Goal: Task Accomplishment & Management: Manage account settings

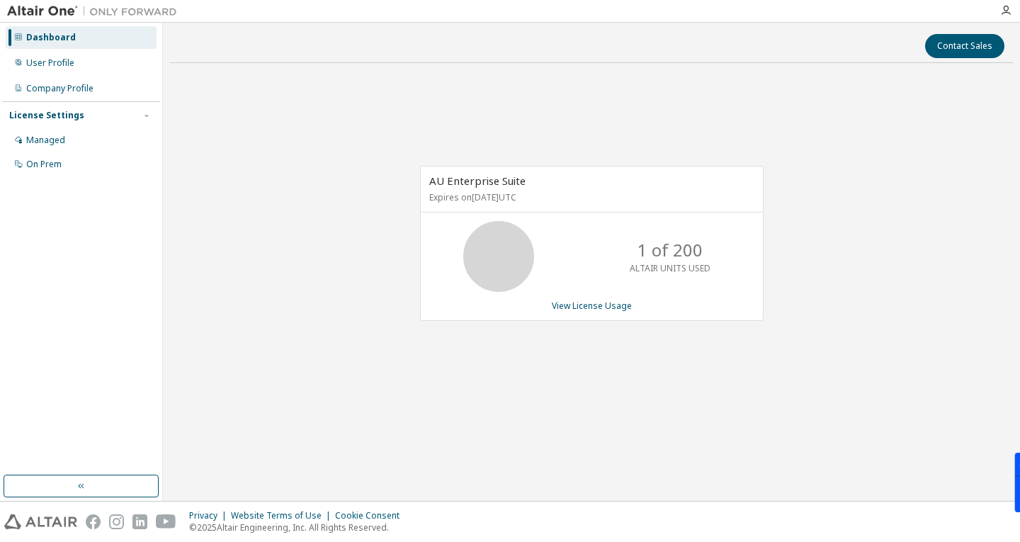
click at [343, 132] on div "AU Enterprise Suite Expires on December 11, 2025 UTC 1 of 200 ALTAIR UNITS USED…" at bounding box center [591, 250] width 843 height 352
click at [433, 112] on div "AU Enterprise Suite Expires on December 11, 2025 UTC 1 of 200 ALTAIR UNITS USED…" at bounding box center [591, 250] width 843 height 352
drag, startPoint x: 382, startPoint y: 122, endPoint x: 564, endPoint y: 195, distance: 196.1
click at [564, 195] on div "AU Enterprise Suite Expires on December 11, 2025 UTC 1 of 200 ALTAIR UNITS USED…" at bounding box center [591, 250] width 843 height 352
click at [560, 192] on p "Expires on December 11, 2025 UTC" at bounding box center [589, 197] width 321 height 12
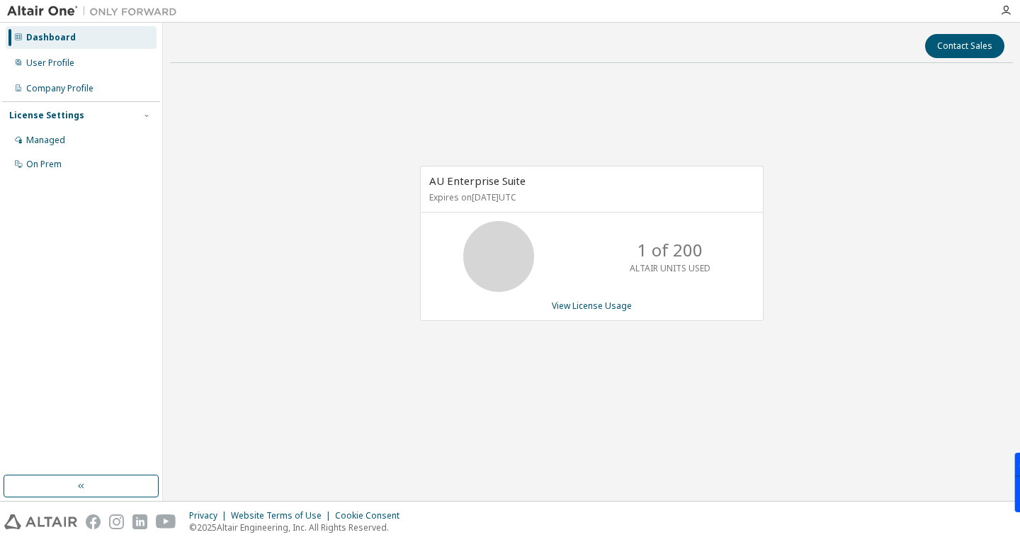
drag, startPoint x: 569, startPoint y: 195, endPoint x: 419, endPoint y: 173, distance: 152.5
click at [419, 173] on div "AU Enterprise Suite Expires on December 11, 2025 UTC 1 of 200 ALTAIR UNITS USED…" at bounding box center [585, 251] width 358 height 170
click at [446, 177] on span "AU Enterprise Suite" at bounding box center [477, 180] width 96 height 14
drag, startPoint x: 446, startPoint y: 177, endPoint x: 571, endPoint y: 196, distance: 126.1
click at [571, 196] on div "AU Enterprise Suite Expires on December 11, 2025 UTC" at bounding box center [592, 189] width 342 height 46
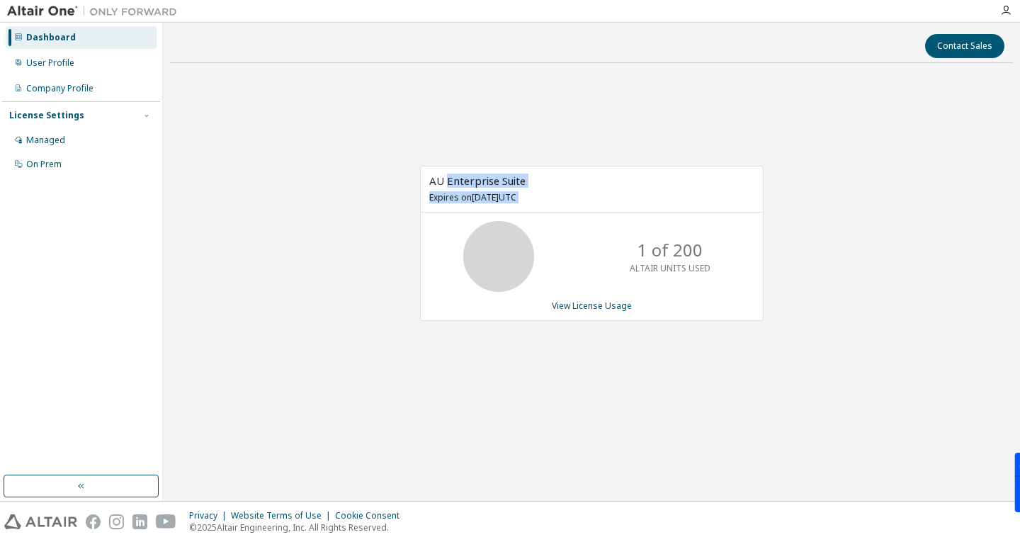
click at [564, 199] on p "Expires on December 11, 2025 UTC" at bounding box center [589, 197] width 321 height 12
drag, startPoint x: 567, startPoint y: 197, endPoint x: 426, endPoint y: 176, distance: 143.2
click at [426, 176] on div "AU Enterprise Suite Expires on December 11, 2025 UTC" at bounding box center [592, 189] width 342 height 46
click at [384, 140] on div "AU Enterprise Suite Expires on December 11, 2025 UTC 1 of 200 ALTAIR UNITS USED…" at bounding box center [591, 250] width 843 height 352
click at [583, 301] on link "View License Usage" at bounding box center [592, 306] width 80 height 12
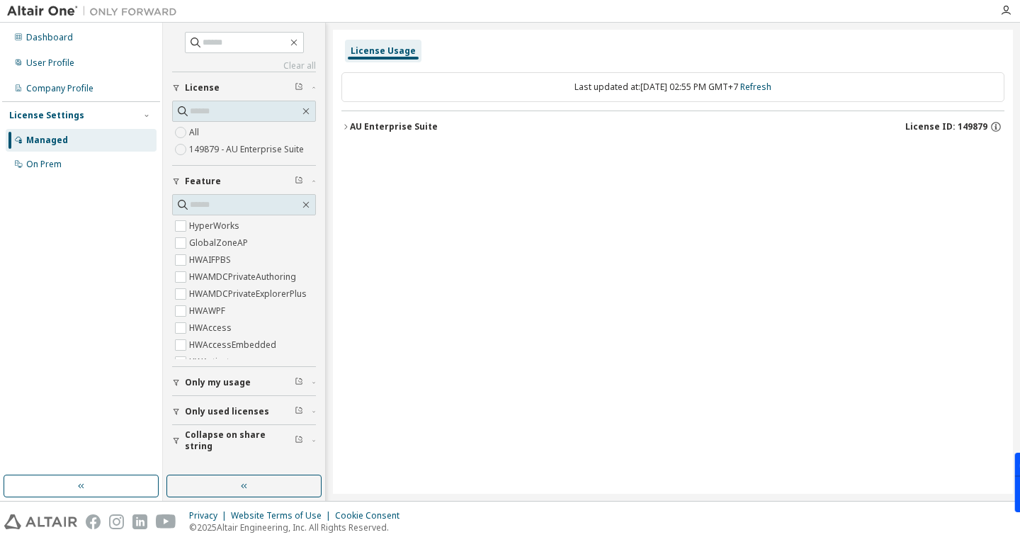
click at [345, 126] on icon "button" at bounding box center [345, 127] width 8 height 8
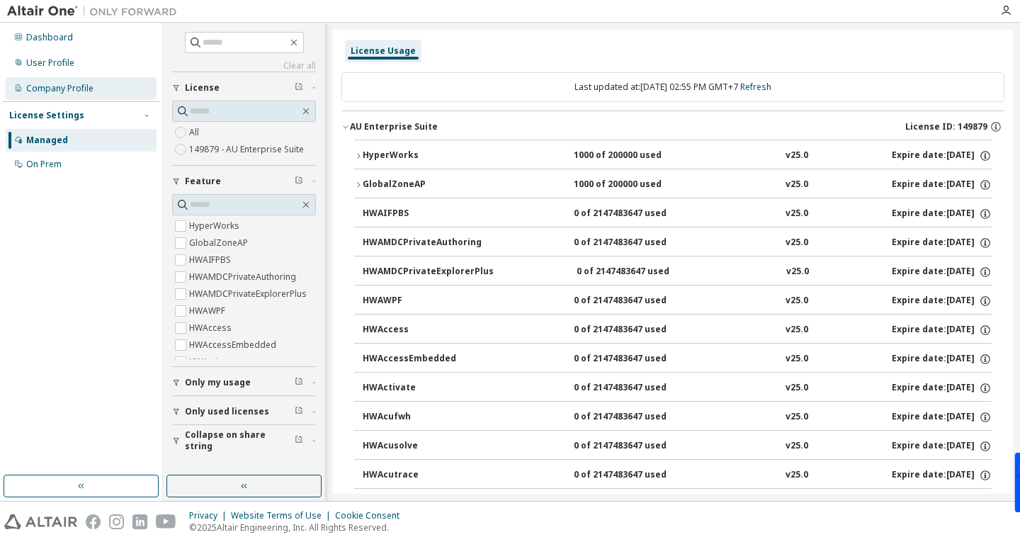
click at [55, 83] on div "Company Profile" at bounding box center [59, 88] width 67 height 11
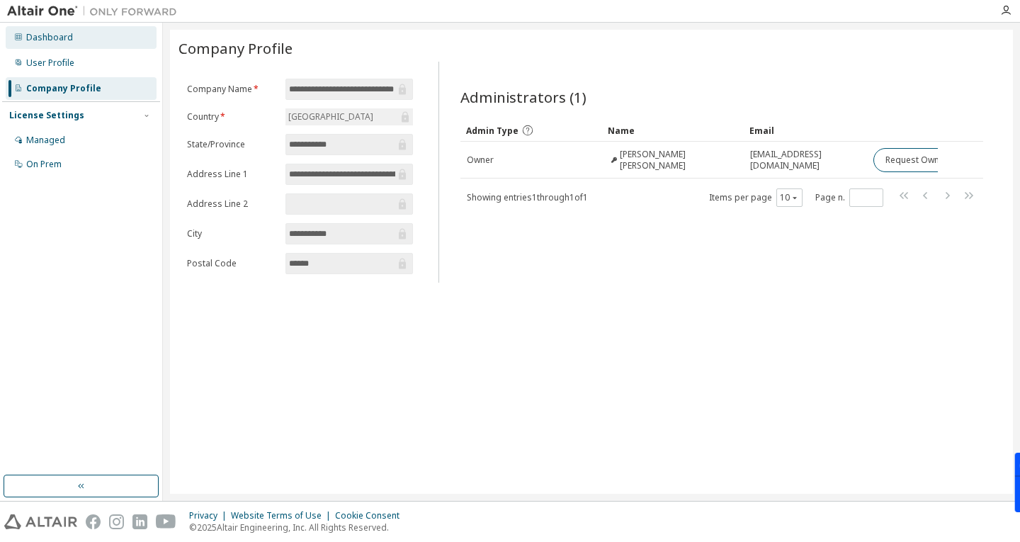
click at [53, 32] on div "Dashboard" at bounding box center [49, 37] width 47 height 11
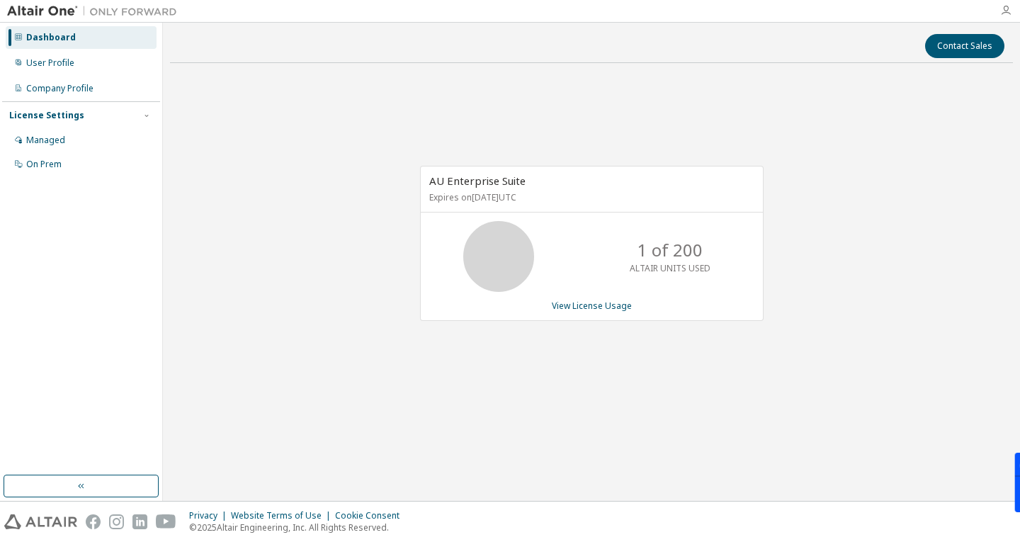
click at [1007, 9] on icon "button" at bounding box center [1005, 10] width 11 height 11
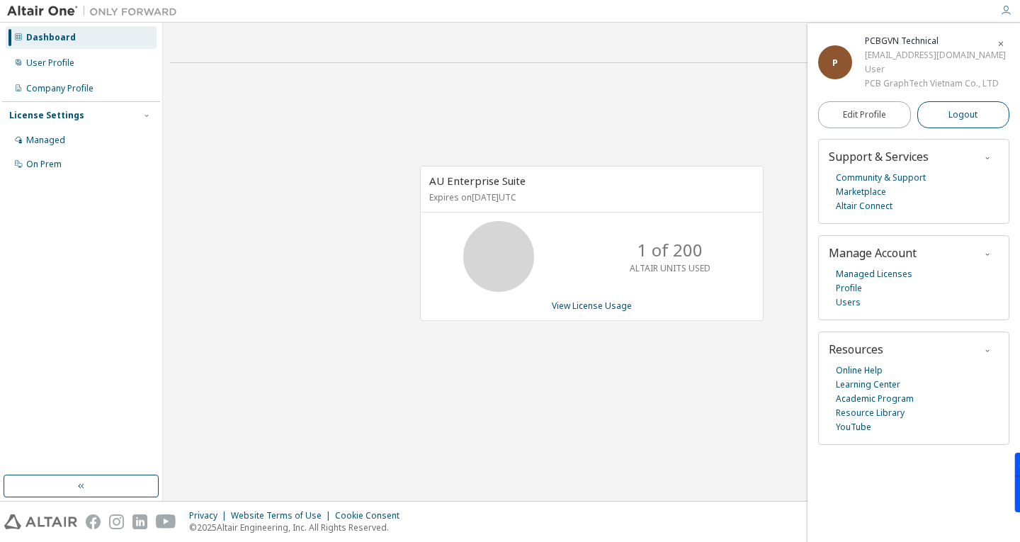
click at [970, 118] on span "Logout" at bounding box center [962, 115] width 29 height 14
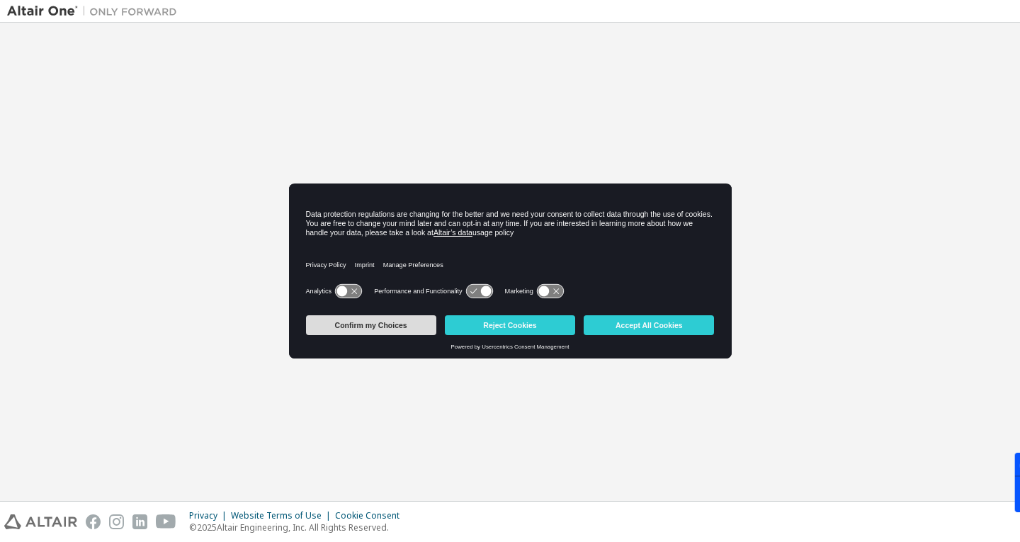
click at [371, 328] on button "Confirm my Choices" at bounding box center [371, 325] width 130 height 20
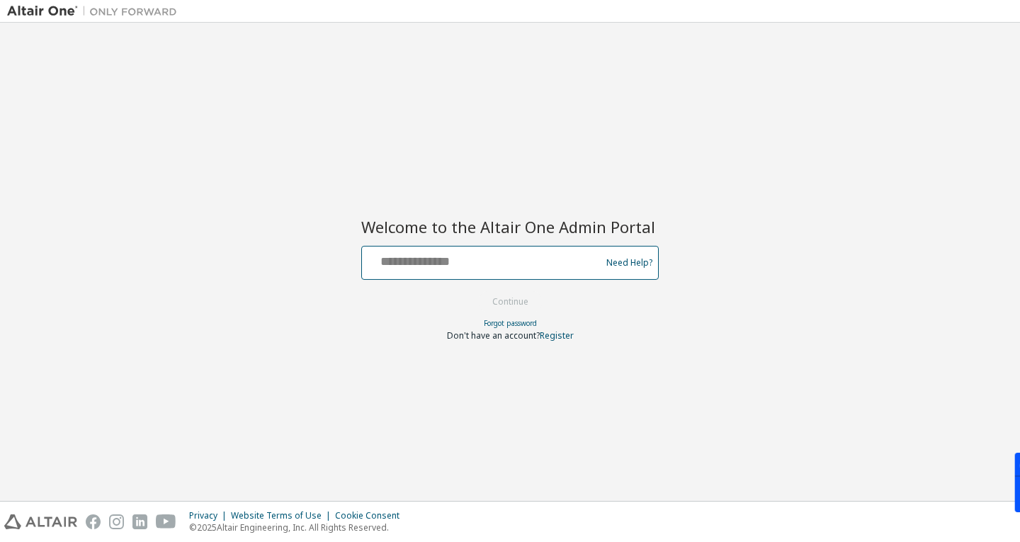
click at [438, 263] on input "text" at bounding box center [484, 259] width 232 height 21
click at [479, 261] on input "**********" at bounding box center [484, 259] width 232 height 21
type input "**********"
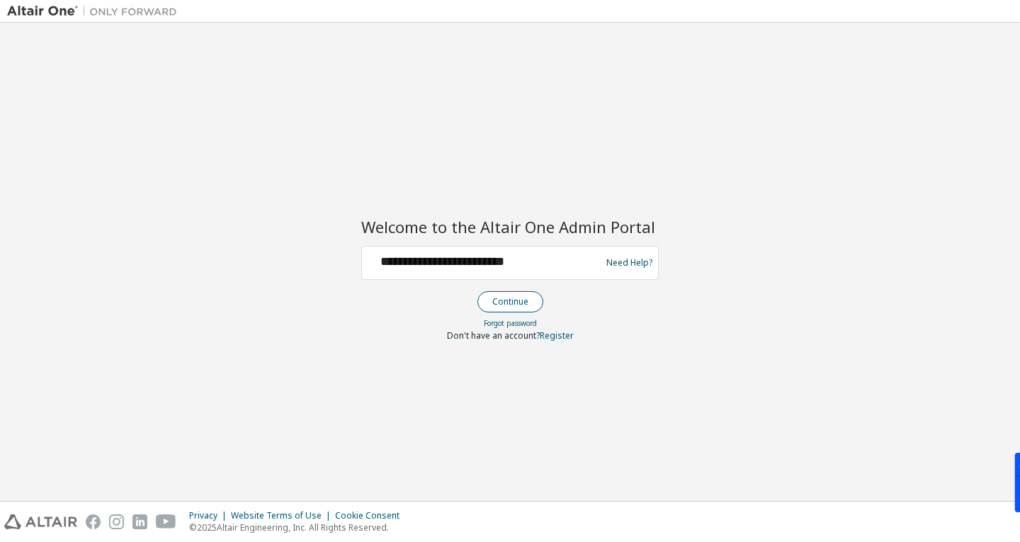
click at [509, 304] on button "Continue" at bounding box center [510, 301] width 66 height 21
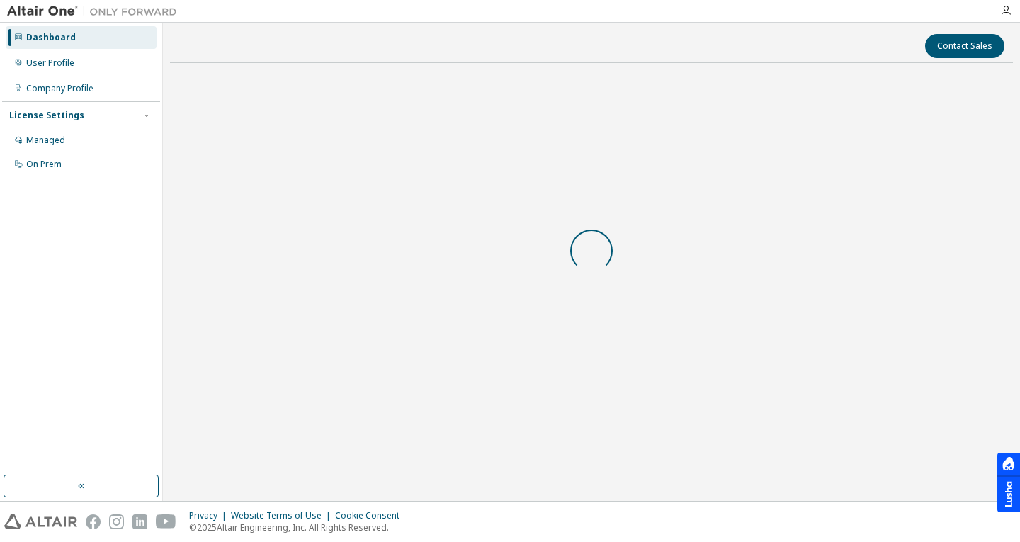
click at [383, 273] on div at bounding box center [591, 250] width 843 height 352
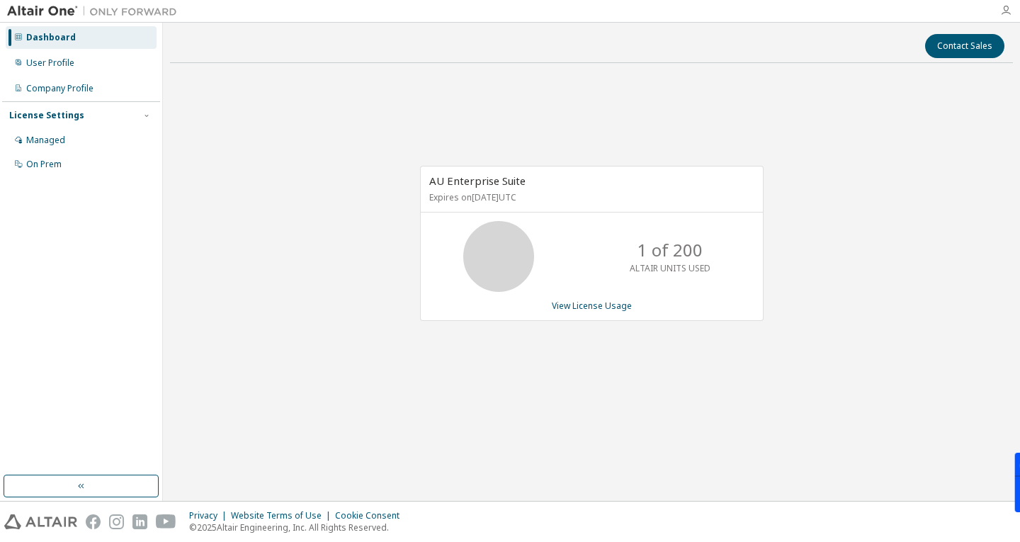
click at [1010, 7] on icon "button" at bounding box center [1005, 10] width 11 height 11
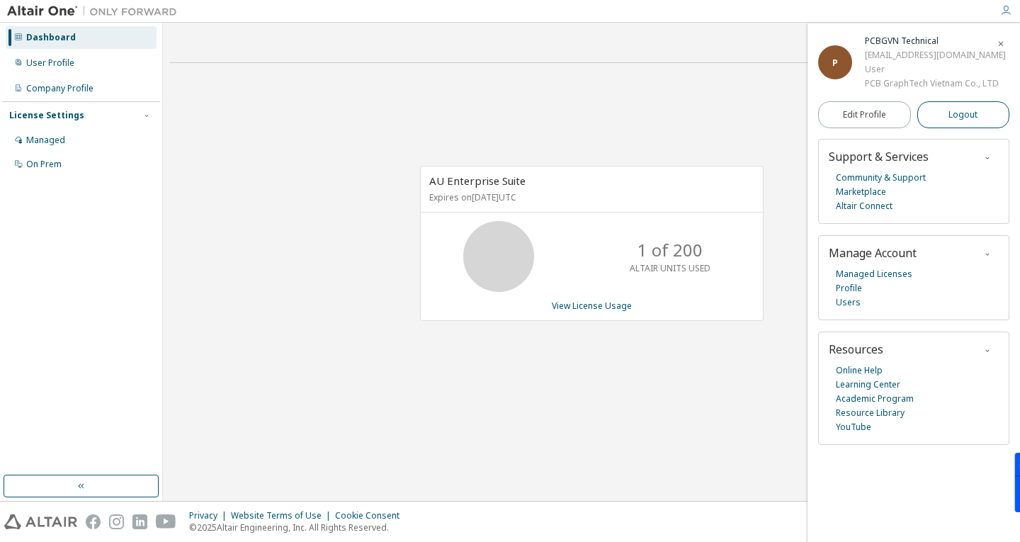
click at [947, 113] on button "Logout" at bounding box center [963, 114] width 93 height 27
